Goal: Transaction & Acquisition: Purchase product/service

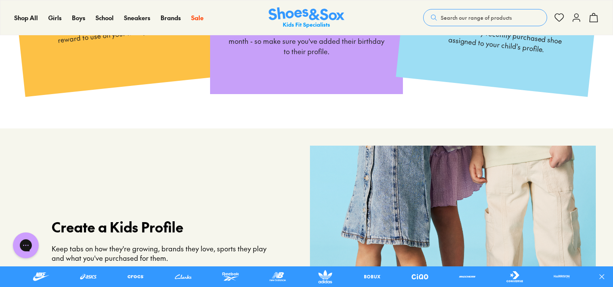
scroll to position [347, 0]
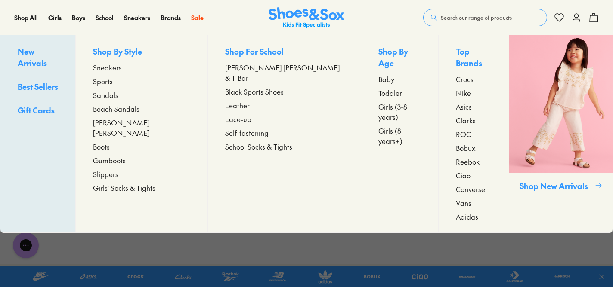
click at [456, 115] on span "Clarks" at bounding box center [466, 120] width 20 height 10
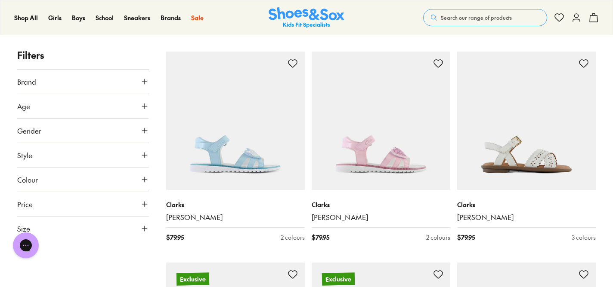
scroll to position [1815, 0]
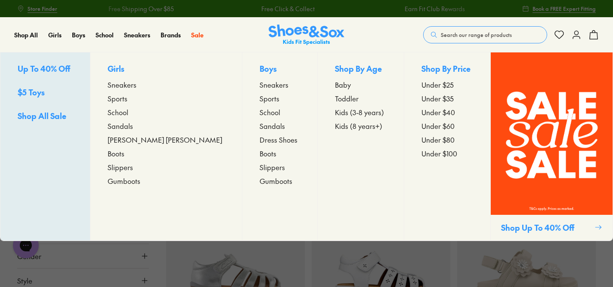
click at [133, 124] on span "Sandals" at bounding box center [120, 126] width 25 height 10
